Goal: Task Accomplishment & Management: Complete application form

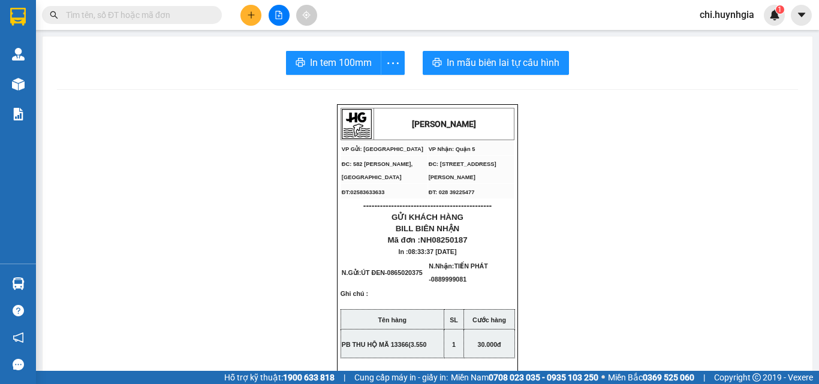
click at [244, 19] on button at bounding box center [250, 15] width 21 height 21
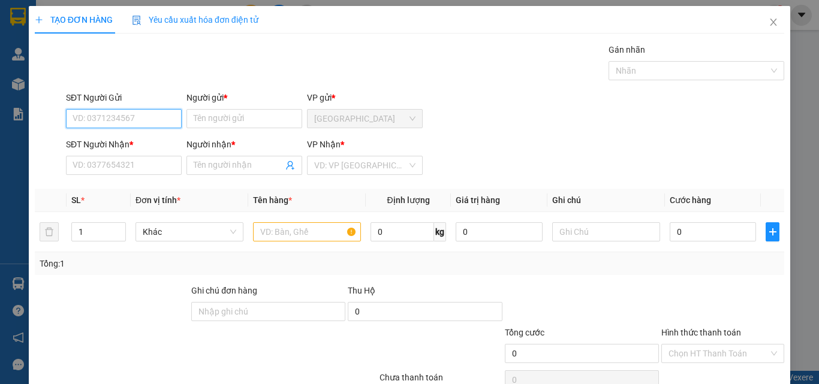
click at [86, 122] on input "SĐT Người Gửi" at bounding box center [124, 118] width 116 height 19
type input "0"
type input "0582365365"
drag, startPoint x: 174, startPoint y: 141, endPoint x: 157, endPoint y: 154, distance: 21.8
click at [170, 141] on div "0582365365 - auto 365 nh" at bounding box center [122, 142] width 115 height 19
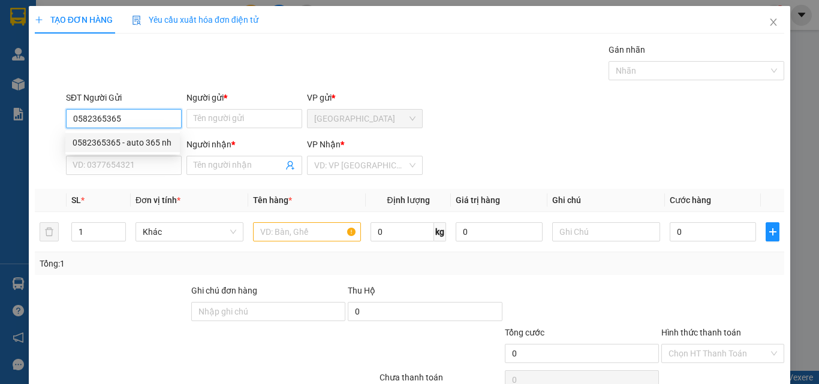
type input "auto 365 nh"
type input "0708356929"
type input "[PERSON_NAME]"
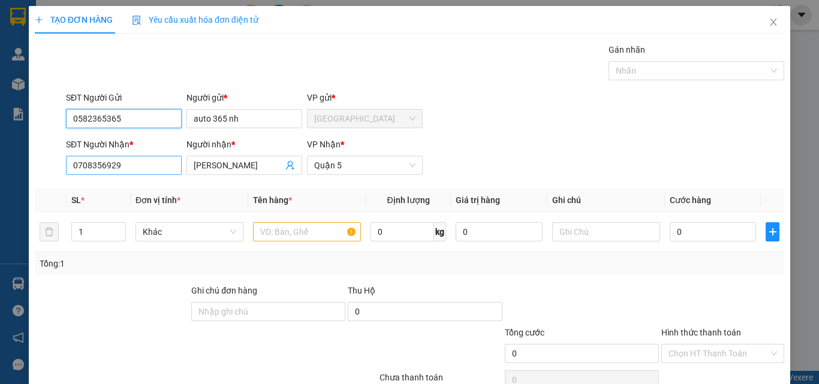
type input "0582365365"
click at [145, 168] on input "0708356929" at bounding box center [124, 165] width 116 height 19
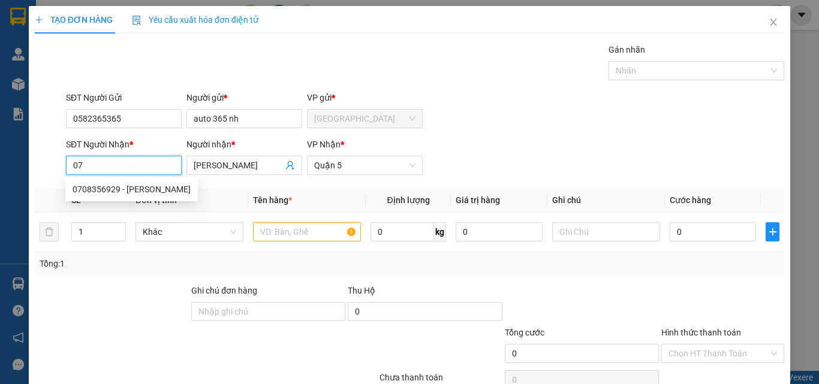
type input "0"
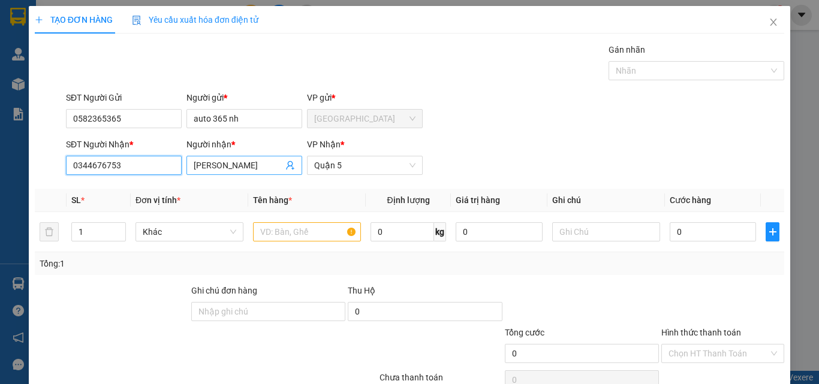
type input "0344676753"
click at [247, 165] on input "[PERSON_NAME]" at bounding box center [238, 165] width 89 height 13
type input "n"
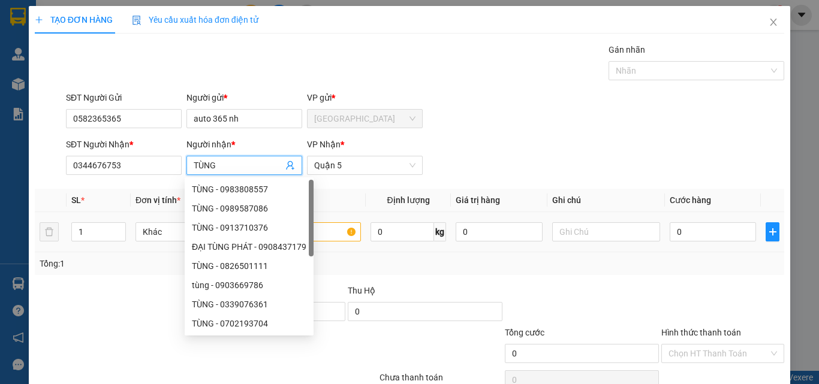
type input "TÙNG"
click at [322, 234] on input "text" at bounding box center [307, 231] width 108 height 19
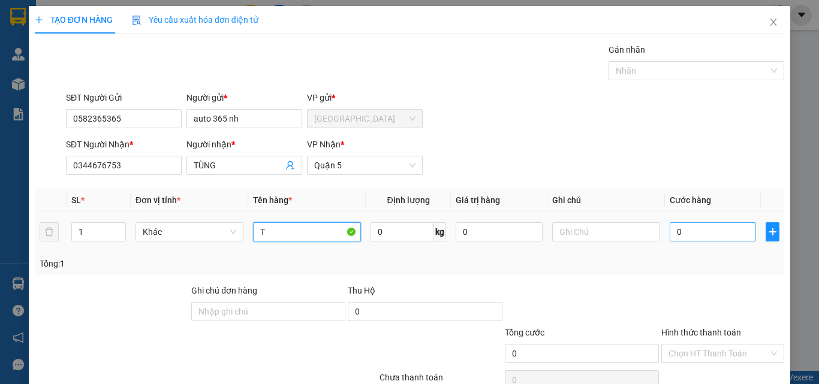
type input "T"
click at [682, 231] on input "0" at bounding box center [713, 231] width 86 height 19
type input "3"
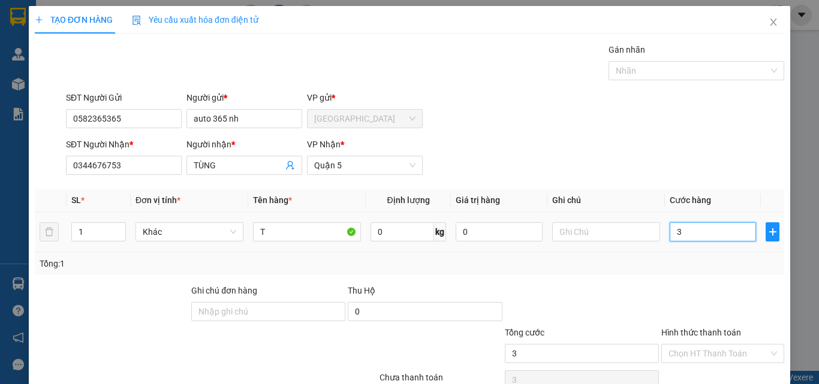
type input "30"
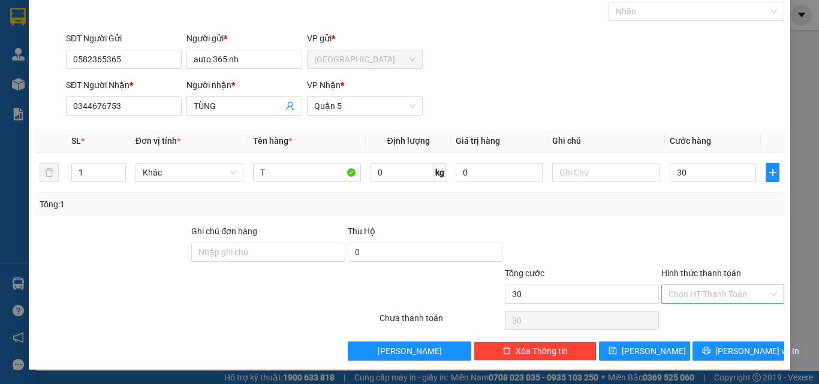
type input "30.000"
click at [698, 294] on input "Hình thức thanh toán" at bounding box center [718, 294] width 100 height 18
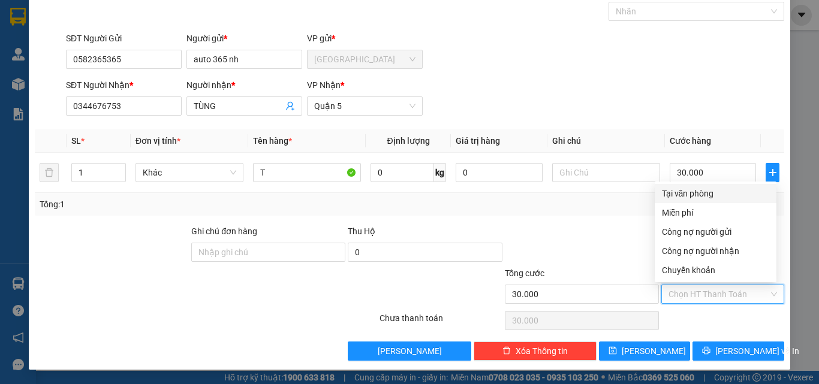
click at [709, 189] on div "Tại văn phòng" at bounding box center [715, 193] width 107 height 13
type input "0"
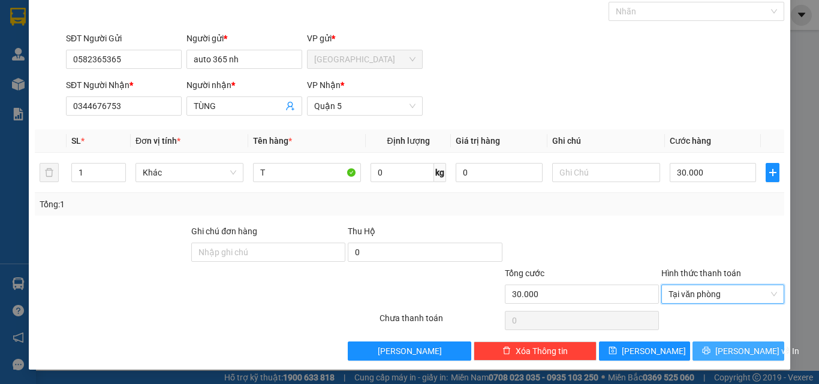
click at [737, 354] on span "[PERSON_NAME] và In" at bounding box center [757, 351] width 84 height 13
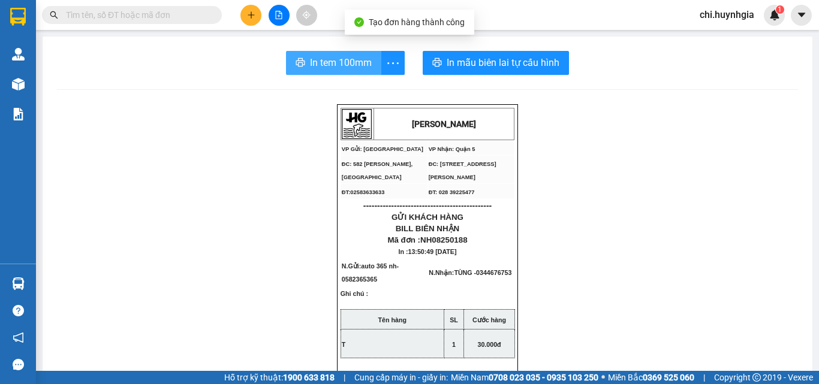
click at [337, 61] on span "In tem 100mm" at bounding box center [341, 62] width 62 height 15
click at [356, 66] on span "In tem 100mm" at bounding box center [341, 62] width 62 height 15
